Goal: Find specific page/section: Find specific page/section

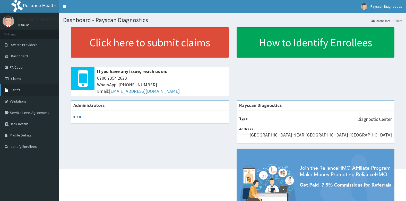
click at [18, 92] on span "Tariffs" at bounding box center [15, 90] width 9 height 5
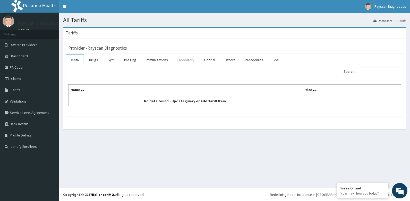
click at [184, 61] on link "Laboratory" at bounding box center [185, 60] width 25 height 11
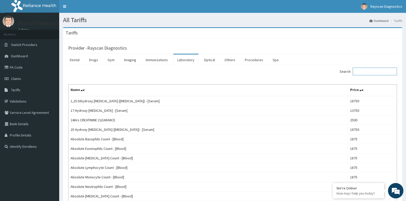
click at [372, 72] on input "Search:" at bounding box center [375, 72] width 44 height 8
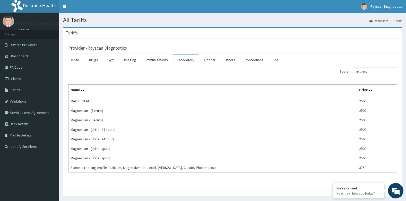
type input "MAGNES"
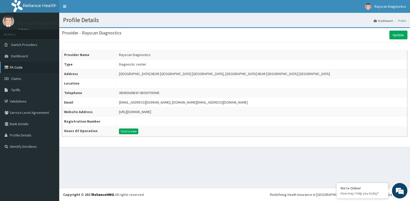
click at [20, 71] on link "PA Code" at bounding box center [29, 67] width 59 height 11
